Goal: Obtain resource: Download file/media

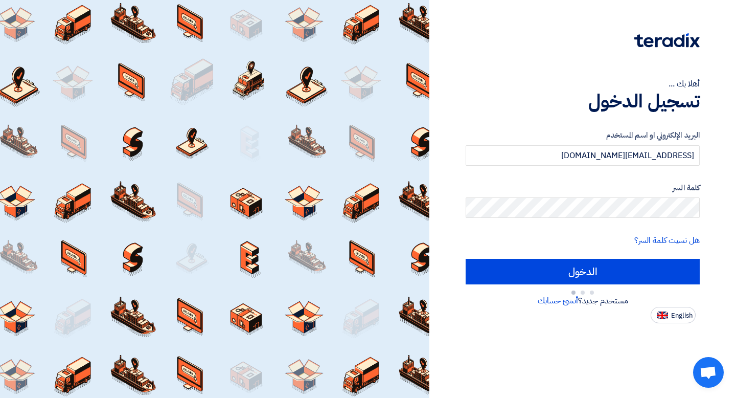
type input "Sign in"
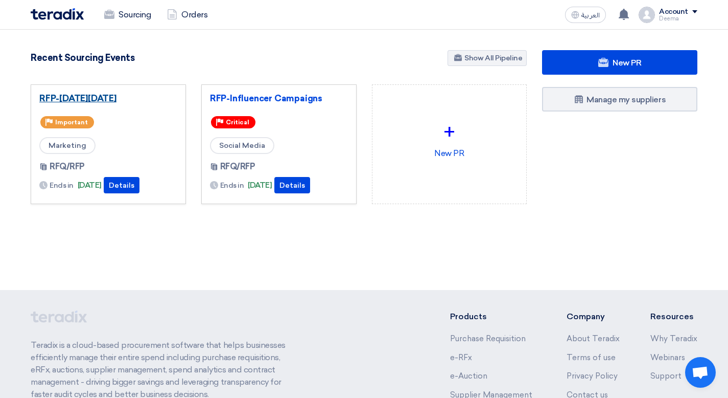
click at [121, 94] on link "RFP-[DATE][DATE]" at bounding box center [108, 98] width 138 height 10
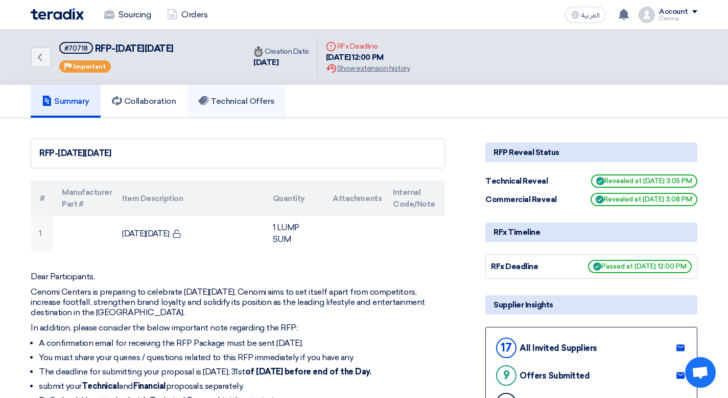
click at [196, 104] on link "Technical Offers" at bounding box center [236, 101] width 99 height 33
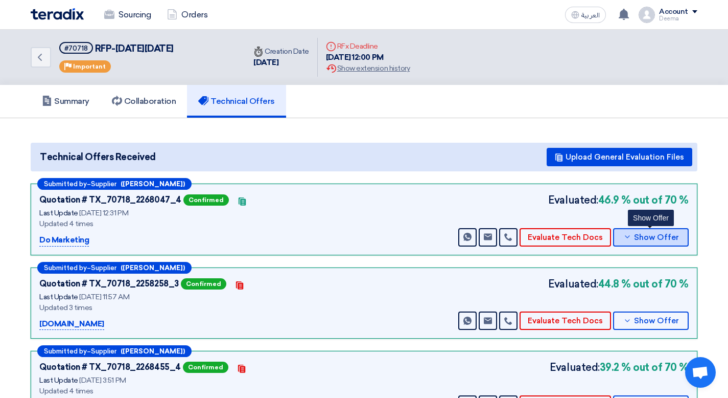
click at [668, 239] on span "Show Offer" at bounding box center [656, 238] width 45 height 8
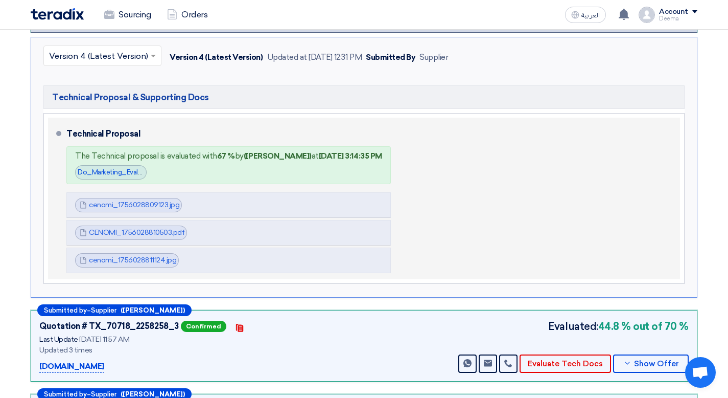
scroll to position [223, 0]
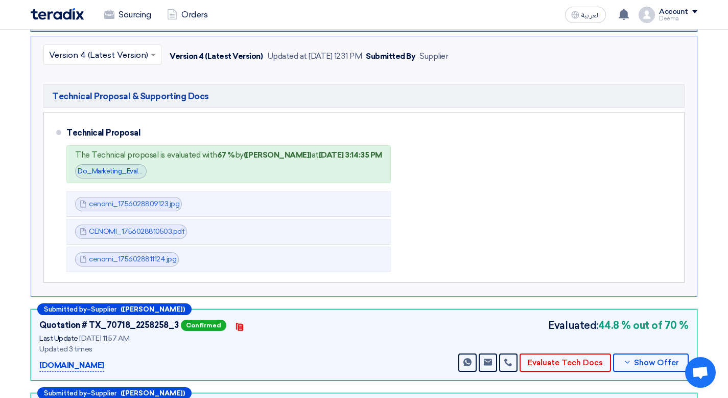
click at [151, 59] on span at bounding box center [154, 55] width 13 height 12
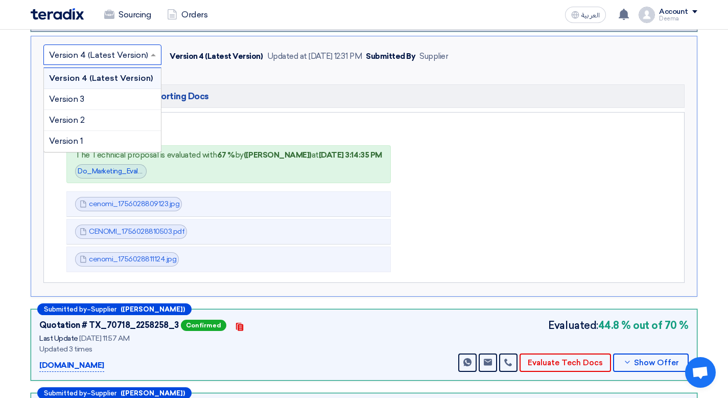
click at [144, 72] on div "Version 4 (Latest Version)" at bounding box center [102, 78] width 117 height 21
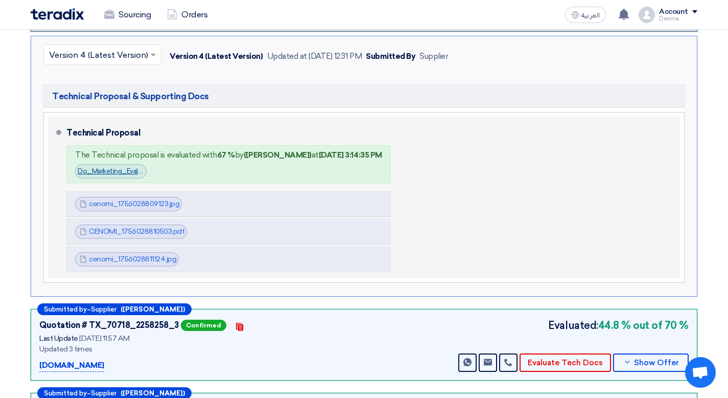
click at [132, 171] on link "Do_Marketing_Evaluation__1756037671412.png" at bounding box center [151, 171] width 147 height 8
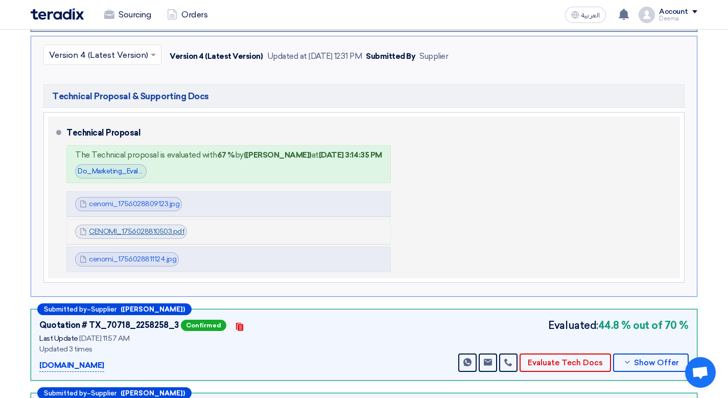
click at [158, 233] on link "CENOMI_1756028810503.pdf" at bounding box center [137, 231] width 96 height 9
click at [119, 230] on link "CENOMI_1756028810503.pdf" at bounding box center [137, 231] width 96 height 9
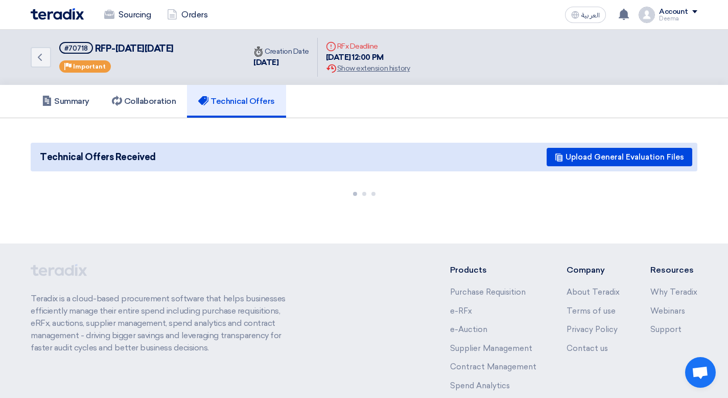
scroll to position [77, 0]
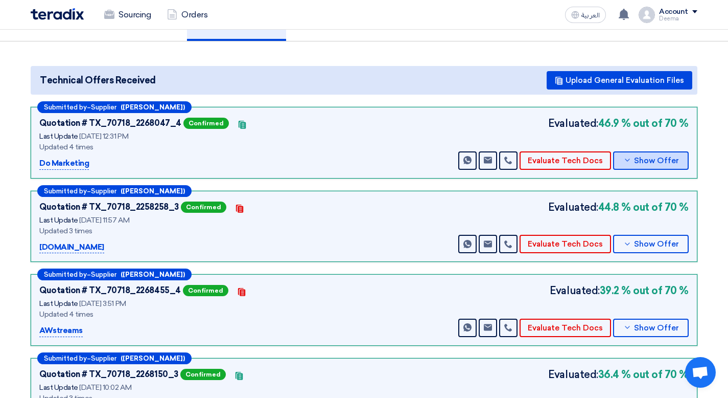
click at [640, 167] on button "Show Offer" at bounding box center [651, 160] width 76 height 18
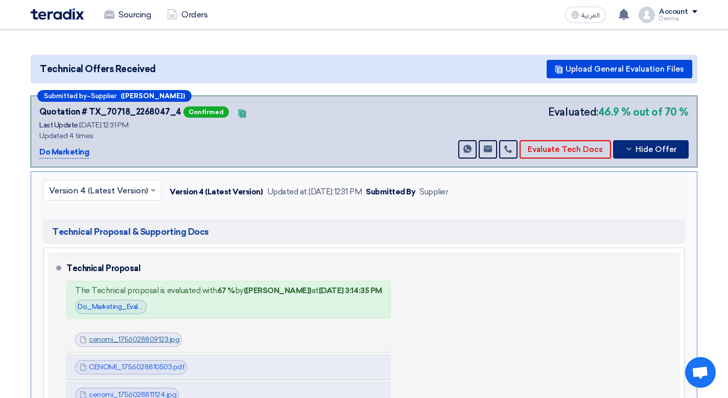
scroll to position [105, 0]
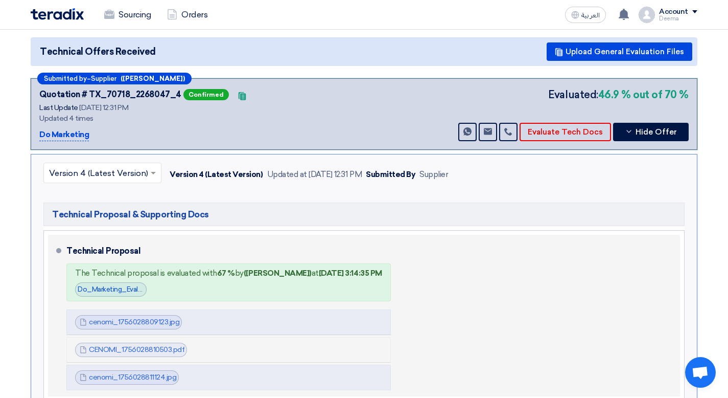
click at [149, 345] on span "CENOMI_1756028810503.pdf" at bounding box center [137, 349] width 96 height 10
click at [154, 346] on link "CENOMI_1756028810503.pdf" at bounding box center [137, 349] width 96 height 9
